Goal: Information Seeking & Learning: Learn about a topic

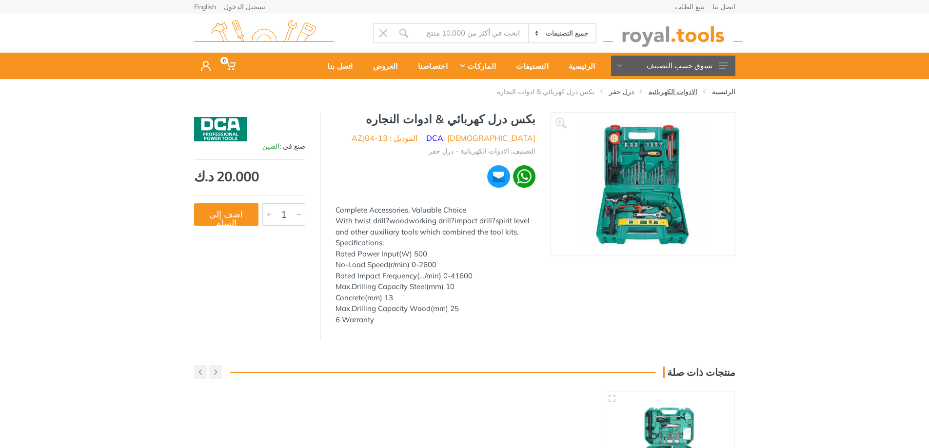
click at [691, 92] on link "الادوات الكهربائية" at bounding box center [673, 92] width 49 height 10
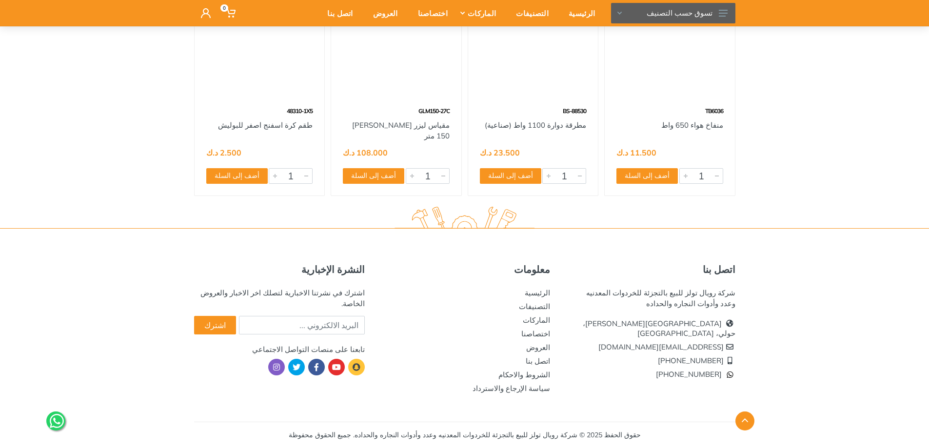
scroll to position [53394, 0]
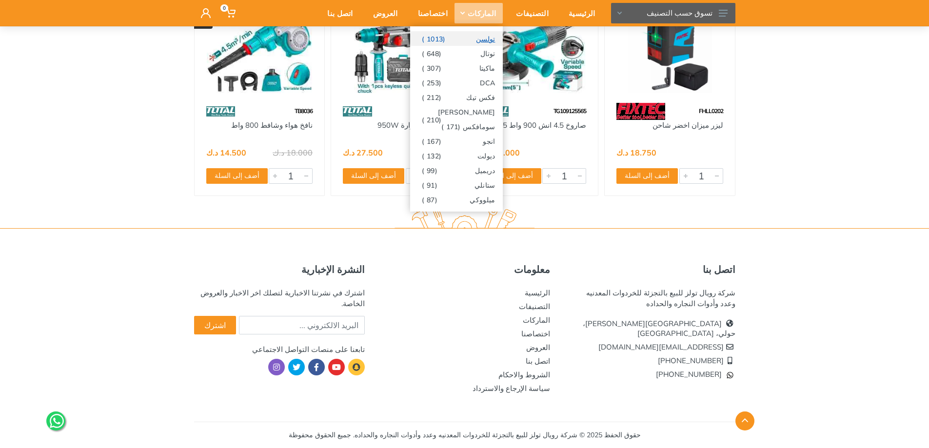
click at [445, 37] on span "(1013 )" at bounding box center [433, 39] width 23 height 8
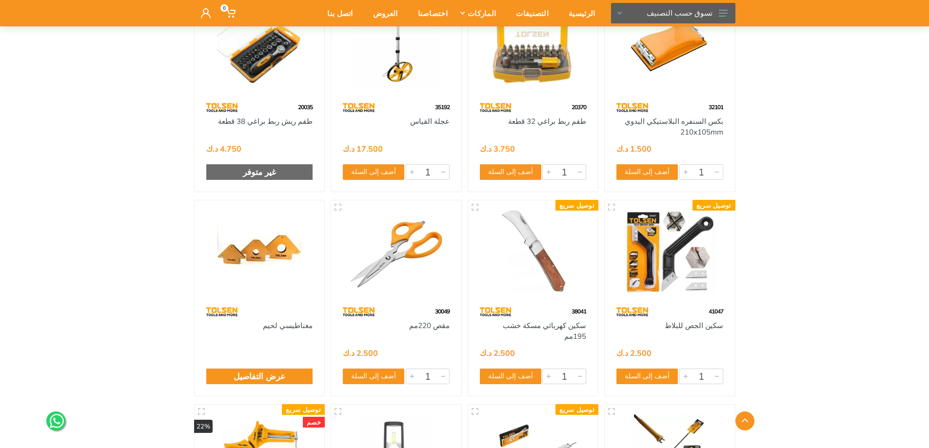
scroll to position [6144, 0]
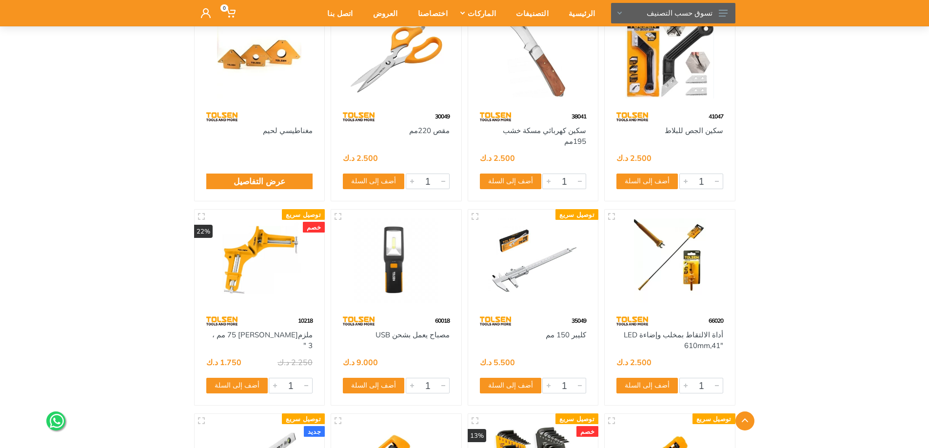
drag, startPoint x: 704, startPoint y: 143, endPoint x: 796, endPoint y: 166, distance: 95.0
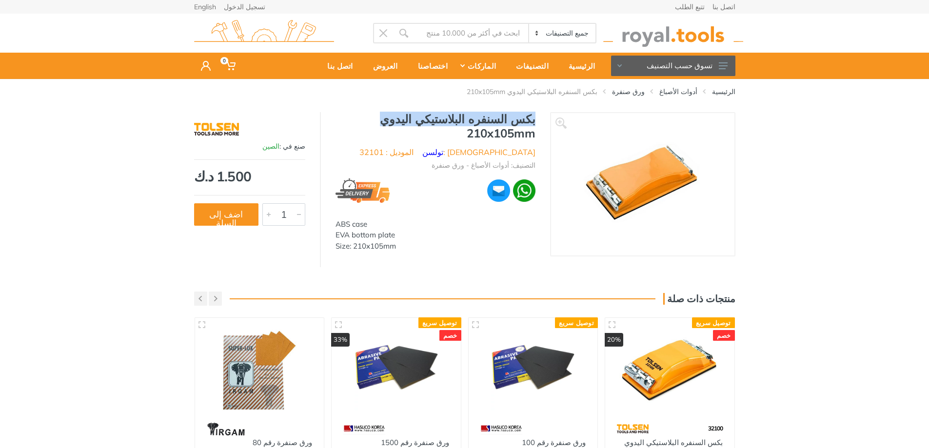
drag, startPoint x: 537, startPoint y: 119, endPoint x: 416, endPoint y: 119, distance: 120.4
click at [416, 119] on div "بكس السنفره البلاستيكي اليدوي 210x105mm الماركة : تولسن الموديل : 32101 التصنيف…" at bounding box center [435, 184] width 229 height 145
copy h1 "بكس السنفره البلاستيكي اليدوي"
